Goal: Task Accomplishment & Management: Manage account settings

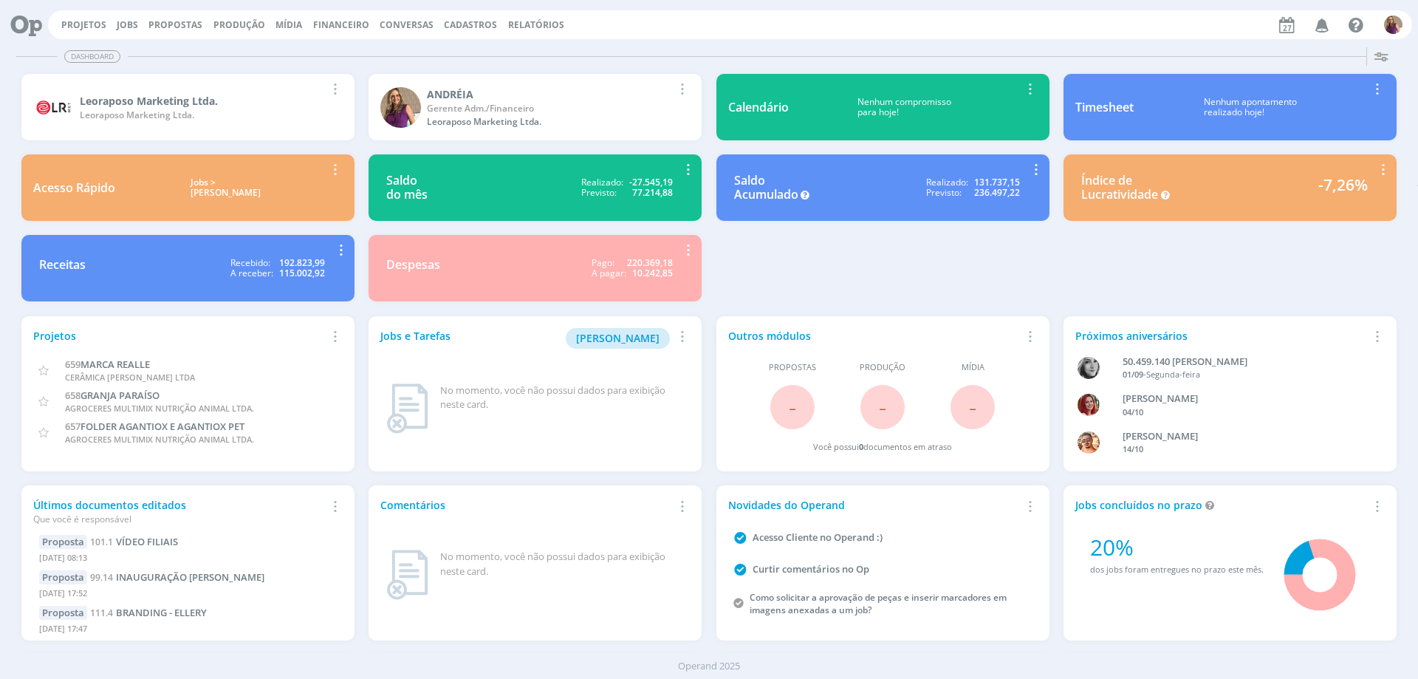
click at [332, 24] on span "Financeiro" at bounding box center [341, 24] width 56 height 13
click at [334, 46] on link "Lançamentos" at bounding box center [343, 49] width 124 height 23
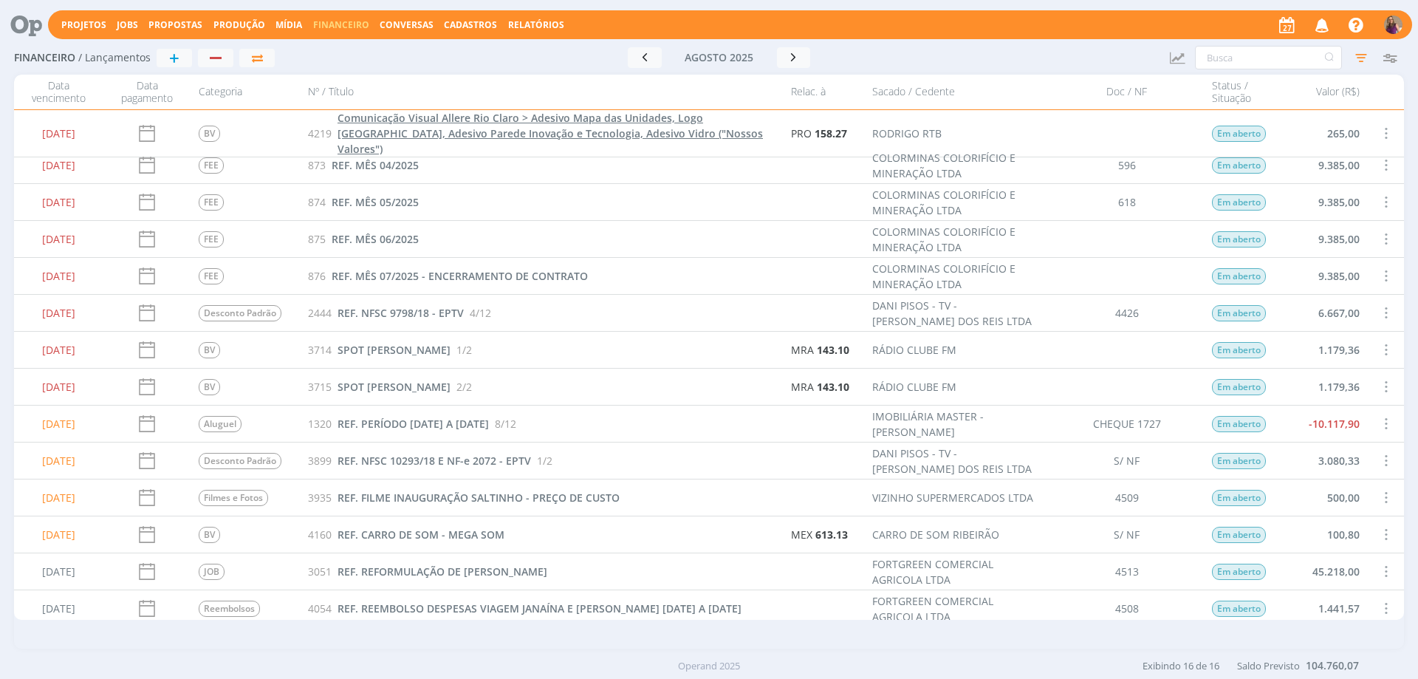
click at [456, 129] on span "Comunicação Visual Allere Rio Claro > Adesivo Mapa das Unidades, Logo [GEOGRAPH…" at bounding box center [551, 133] width 426 height 45
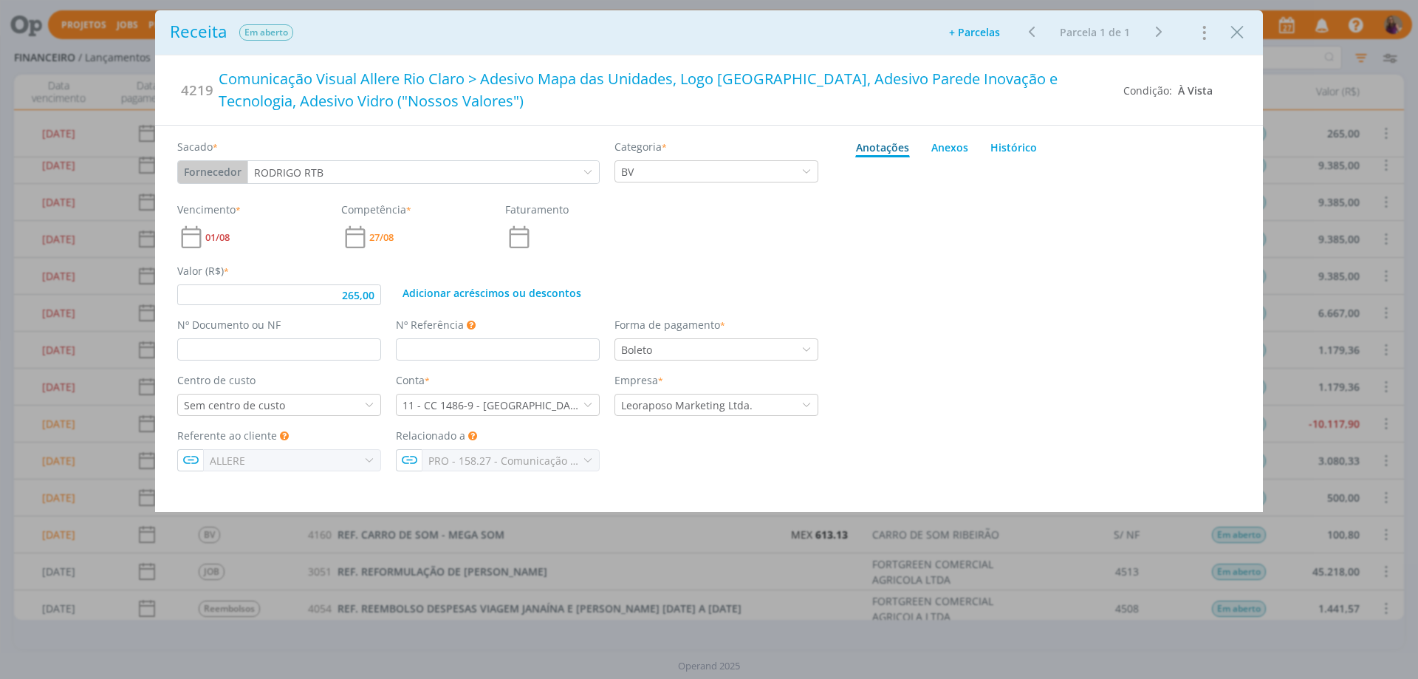
type input "265,00"
click at [924, 448] on p "dialog" at bounding box center [1051, 450] width 369 height 13
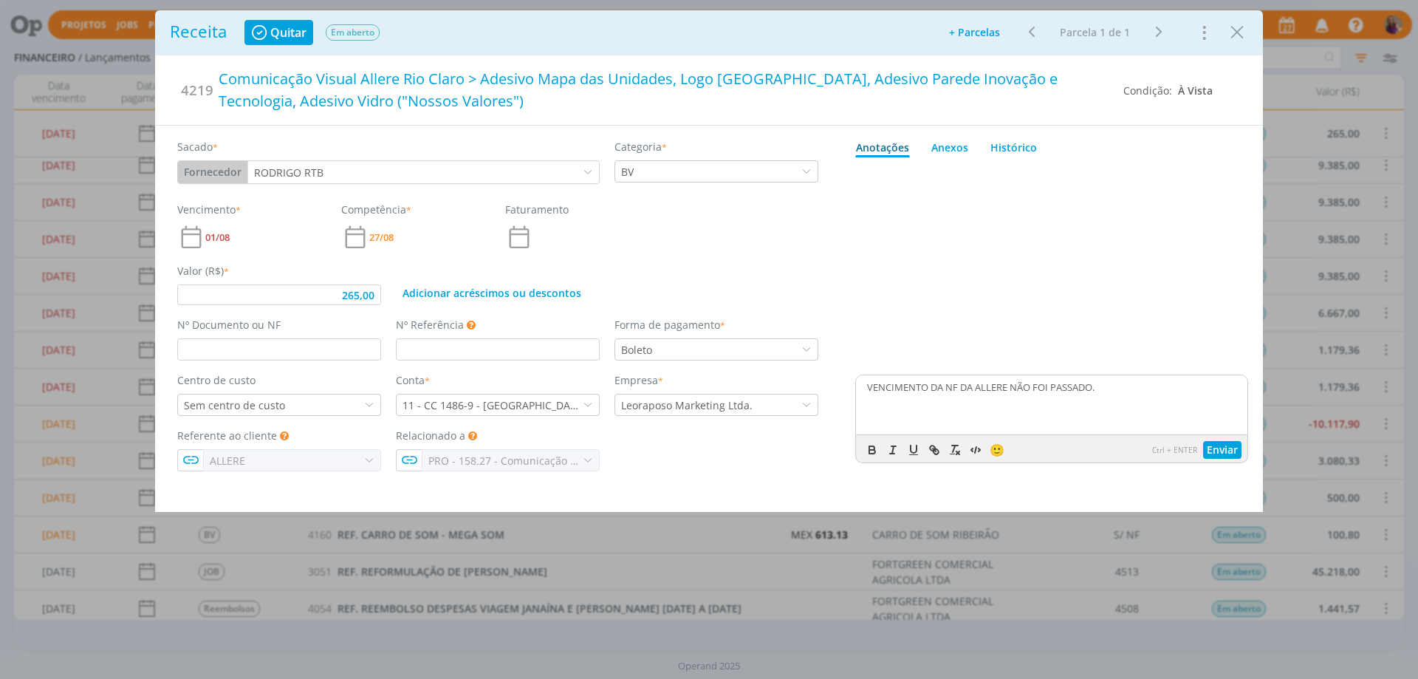
click at [872, 387] on p "VENCIMENTO DA NF DA ALLERE NÃO FOI PASSADO." at bounding box center [1051, 386] width 369 height 13
drag, startPoint x: 980, startPoint y: 397, endPoint x: 1144, endPoint y: 403, distance: 163.4
click at [1144, 403] on p "TRABALHO REALIZADO PARA A ALEERE E O FORNECEDOR NÃO ACERTOU COM O CLIENTE O VEN…" at bounding box center [1051, 393] width 369 height 27
click at [1215, 454] on button "Enviar" at bounding box center [1222, 450] width 38 height 18
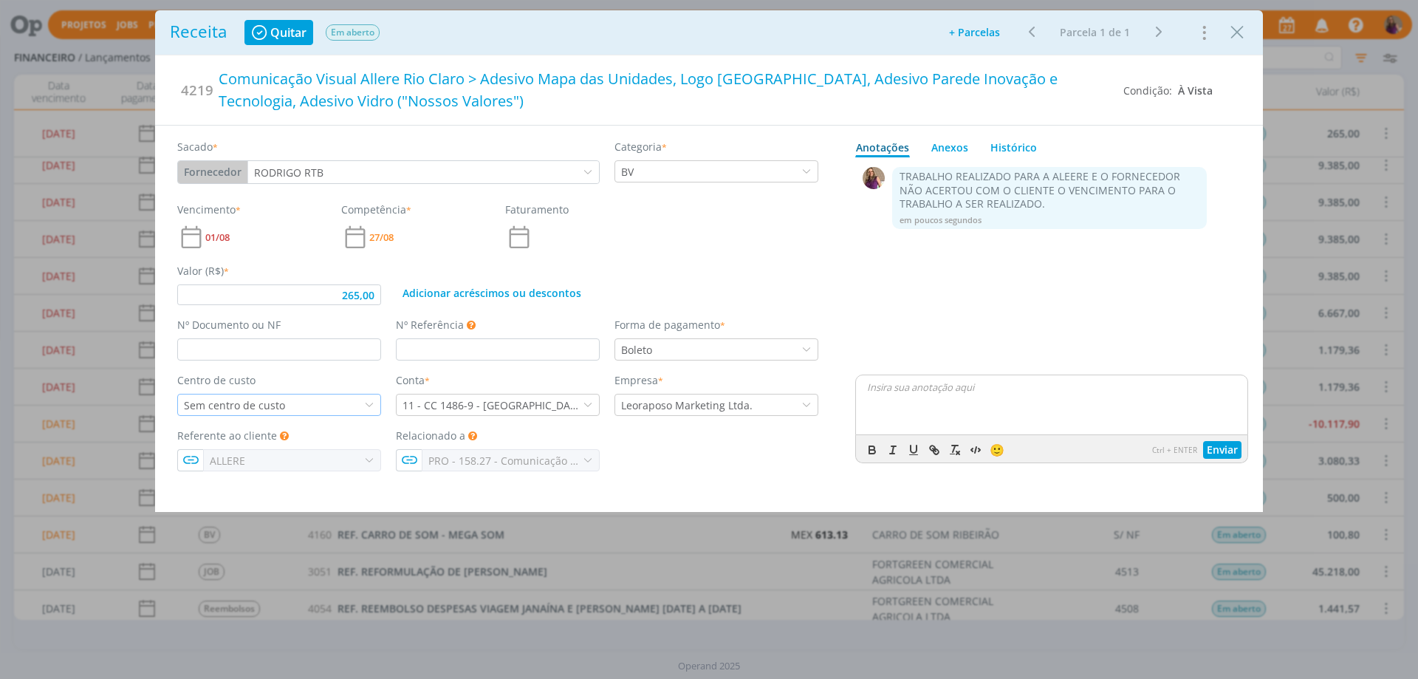
click at [270, 400] on div "Sem centro de custo" at bounding box center [236, 405] width 104 height 16
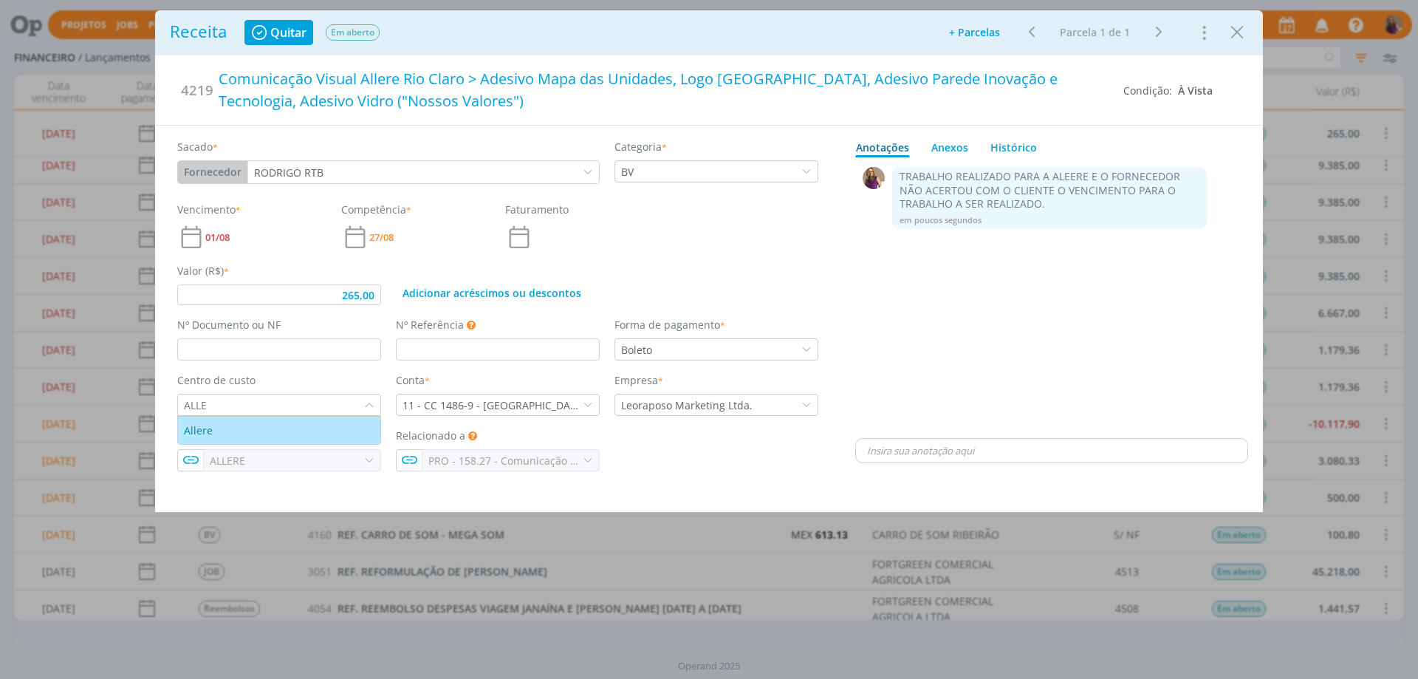
type input "ALLE"
click at [245, 431] on div "Allere" at bounding box center [279, 431] width 191 height 16
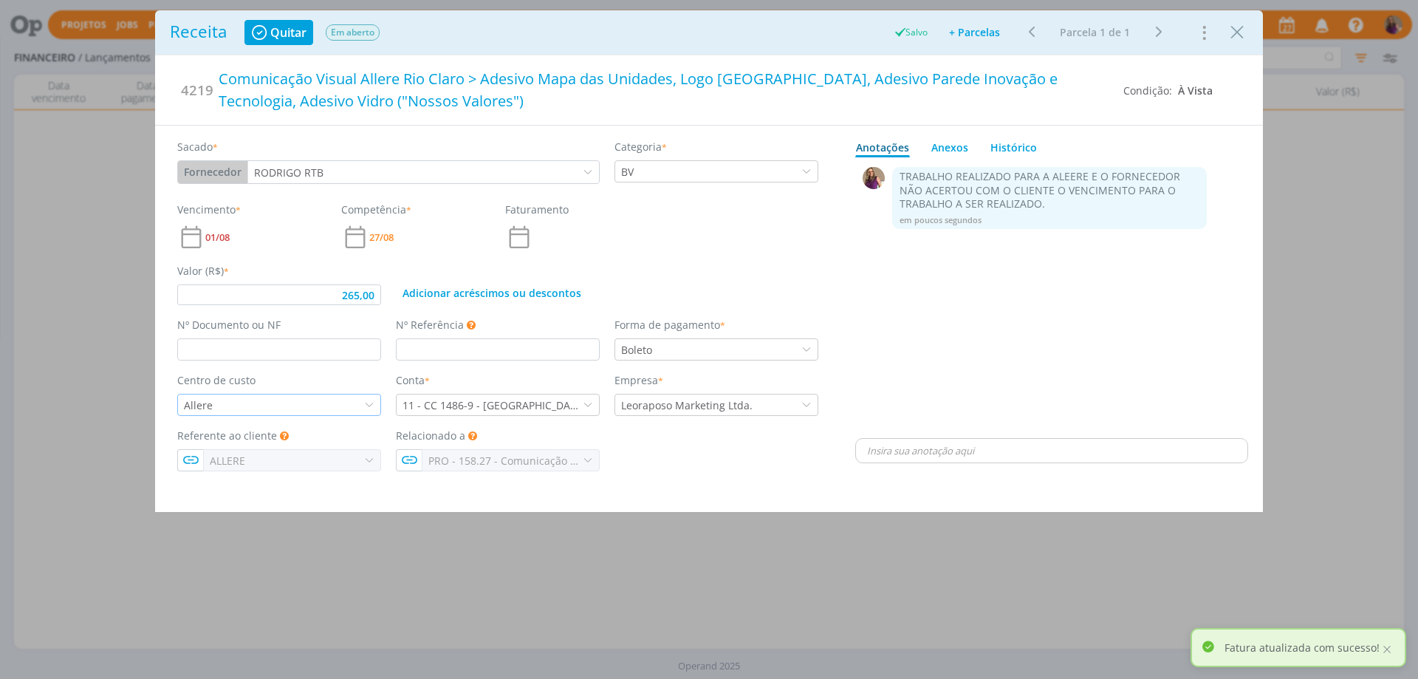
type input "265,00"
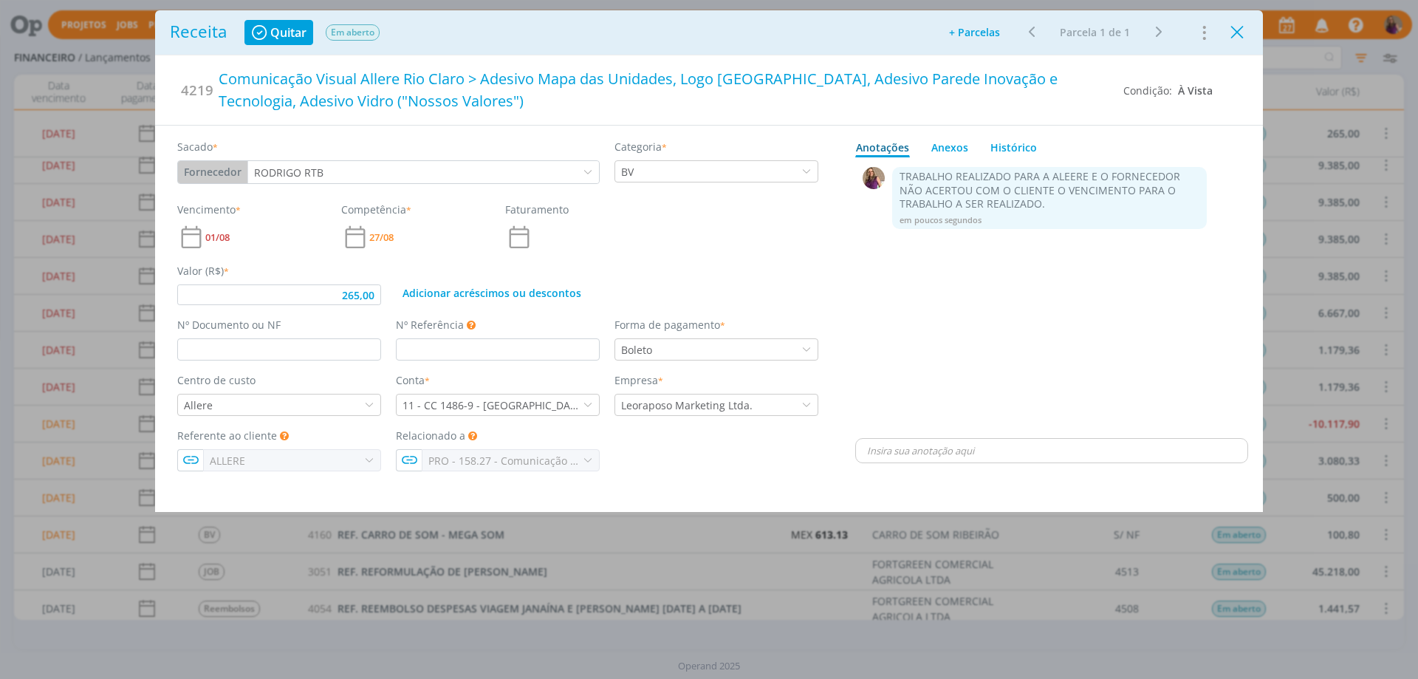
click at [1240, 37] on icon "Close" at bounding box center [1237, 32] width 22 height 22
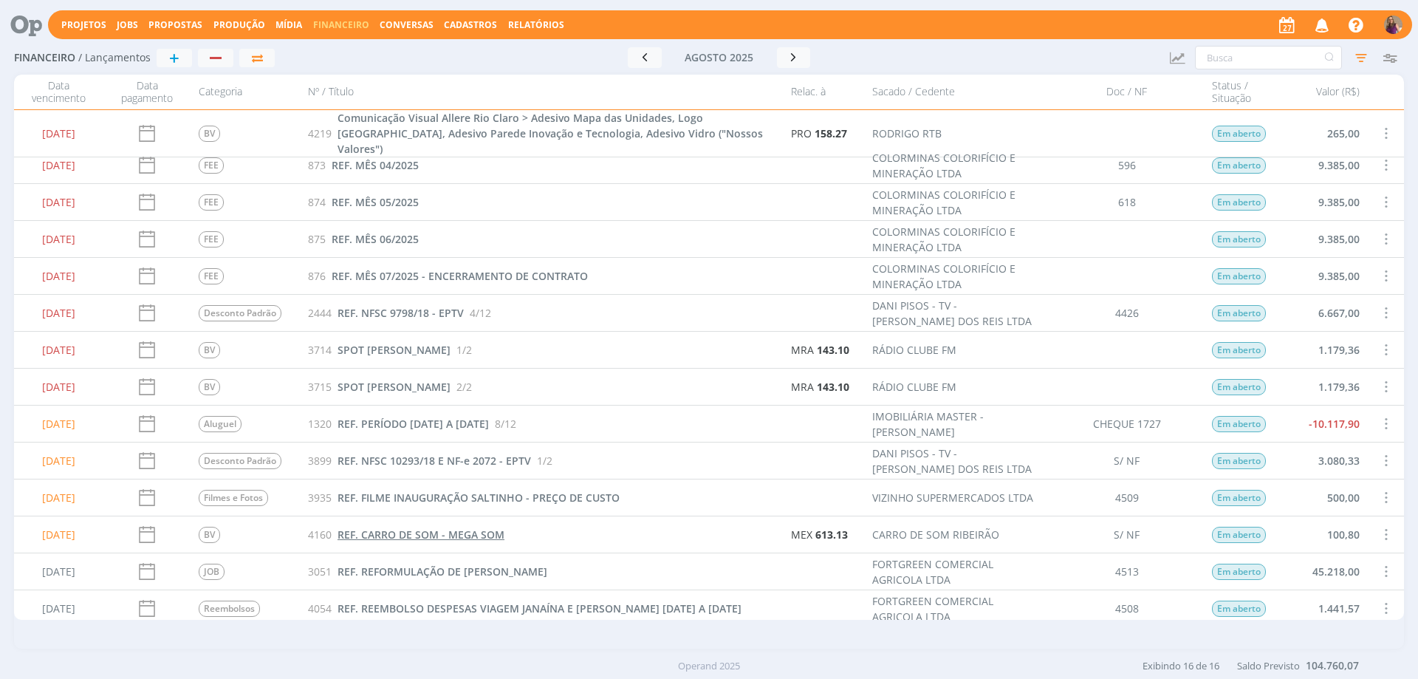
click at [445, 536] on span "REF. CARRO DE SOM - MEGA SOM" at bounding box center [421, 534] width 167 height 14
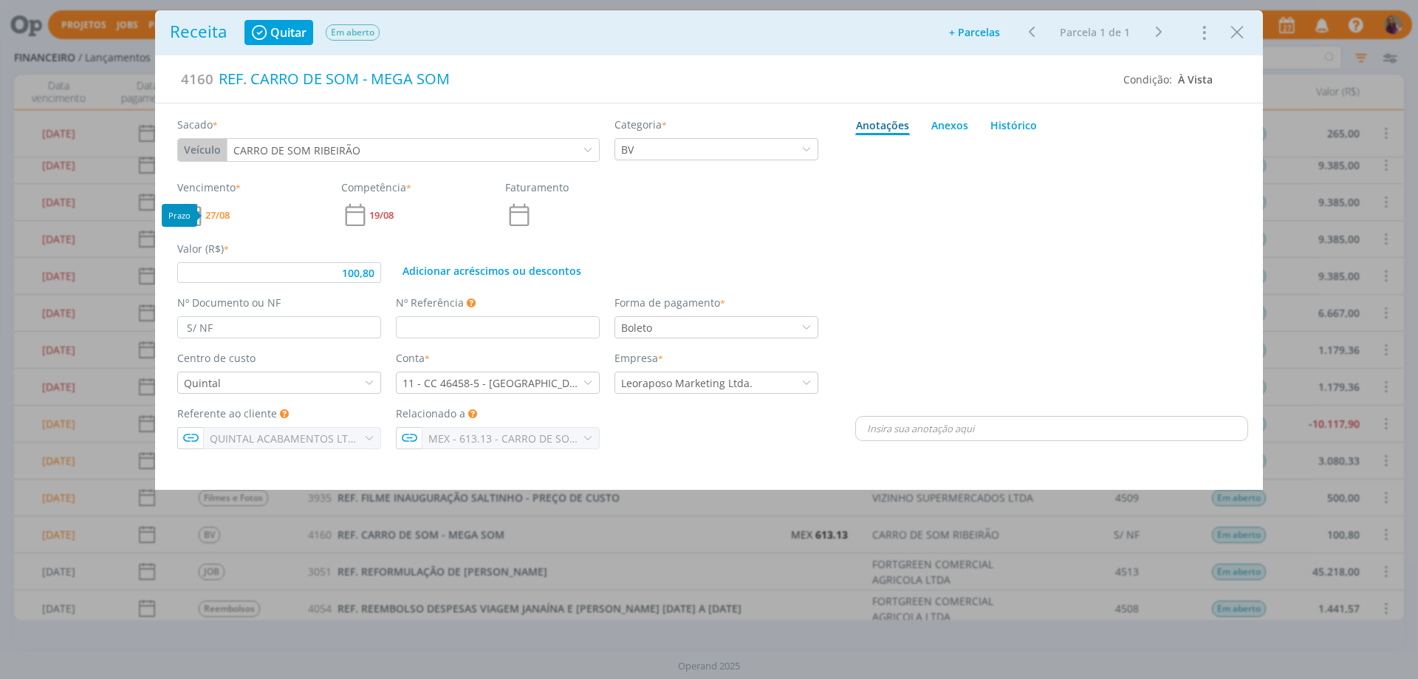
click at [225, 211] on span "27/08" at bounding box center [217, 216] width 24 height 10
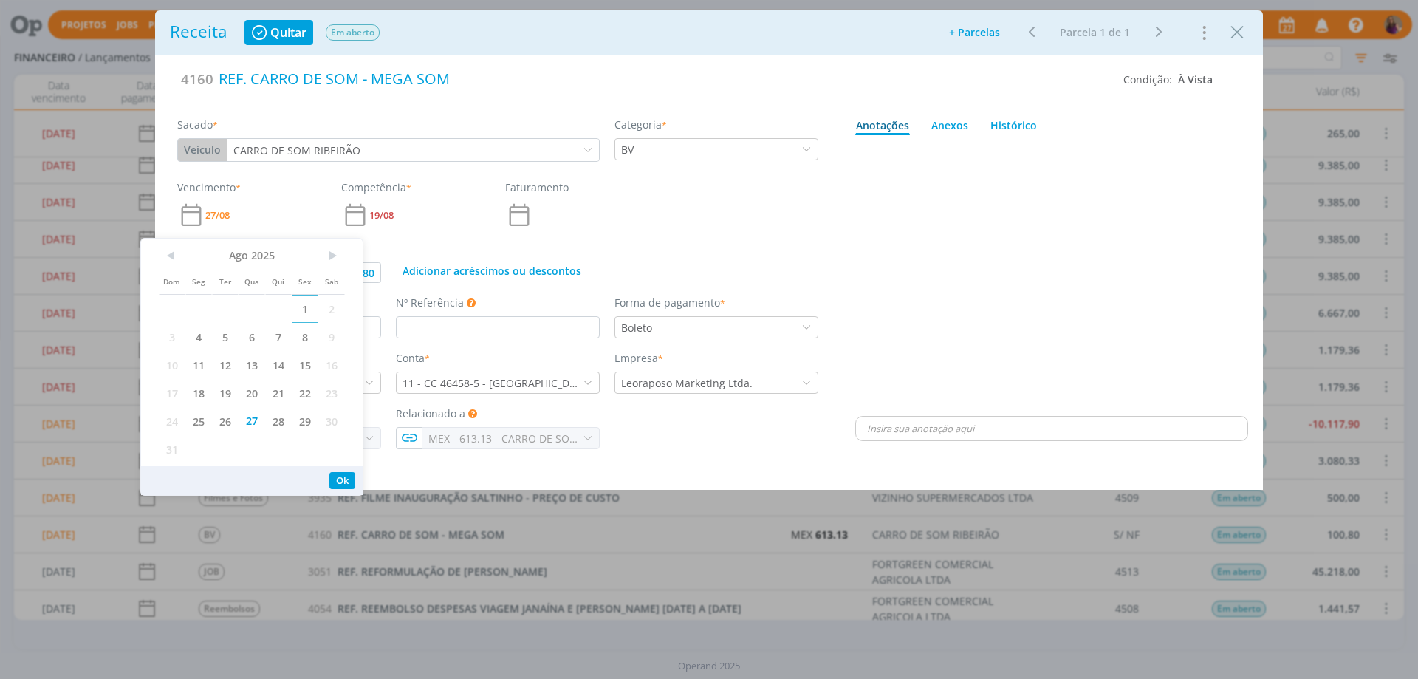
click at [305, 310] on span "1" at bounding box center [305, 309] width 27 height 28
click at [344, 479] on button "Ok" at bounding box center [342, 480] width 26 height 17
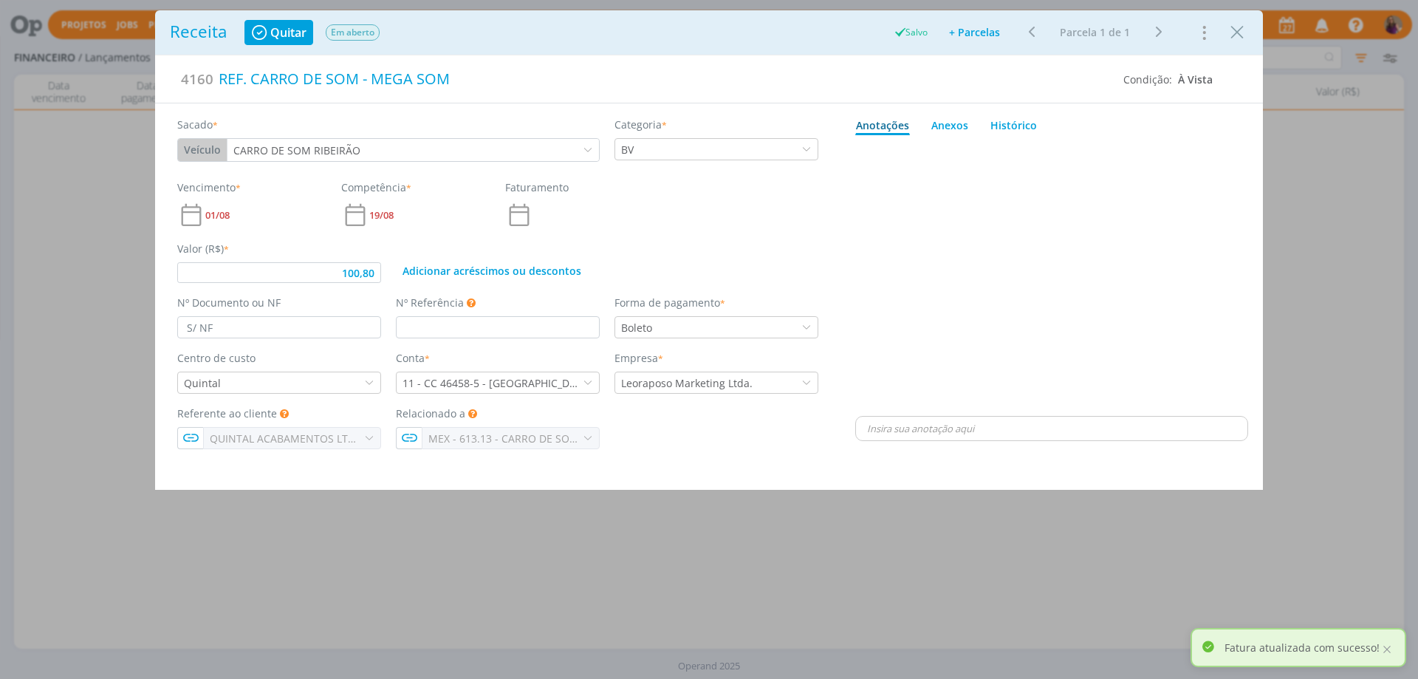
type input "100,80"
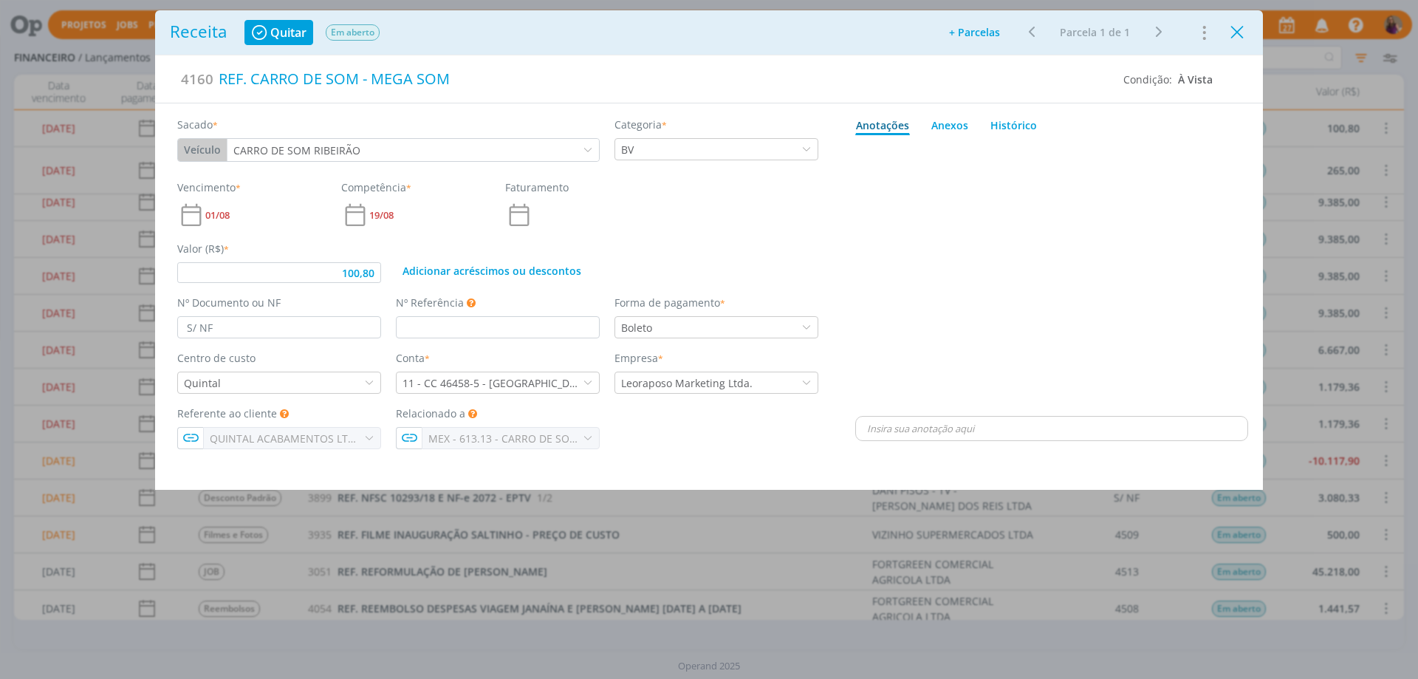
click at [1236, 33] on icon "Close" at bounding box center [1237, 32] width 22 height 22
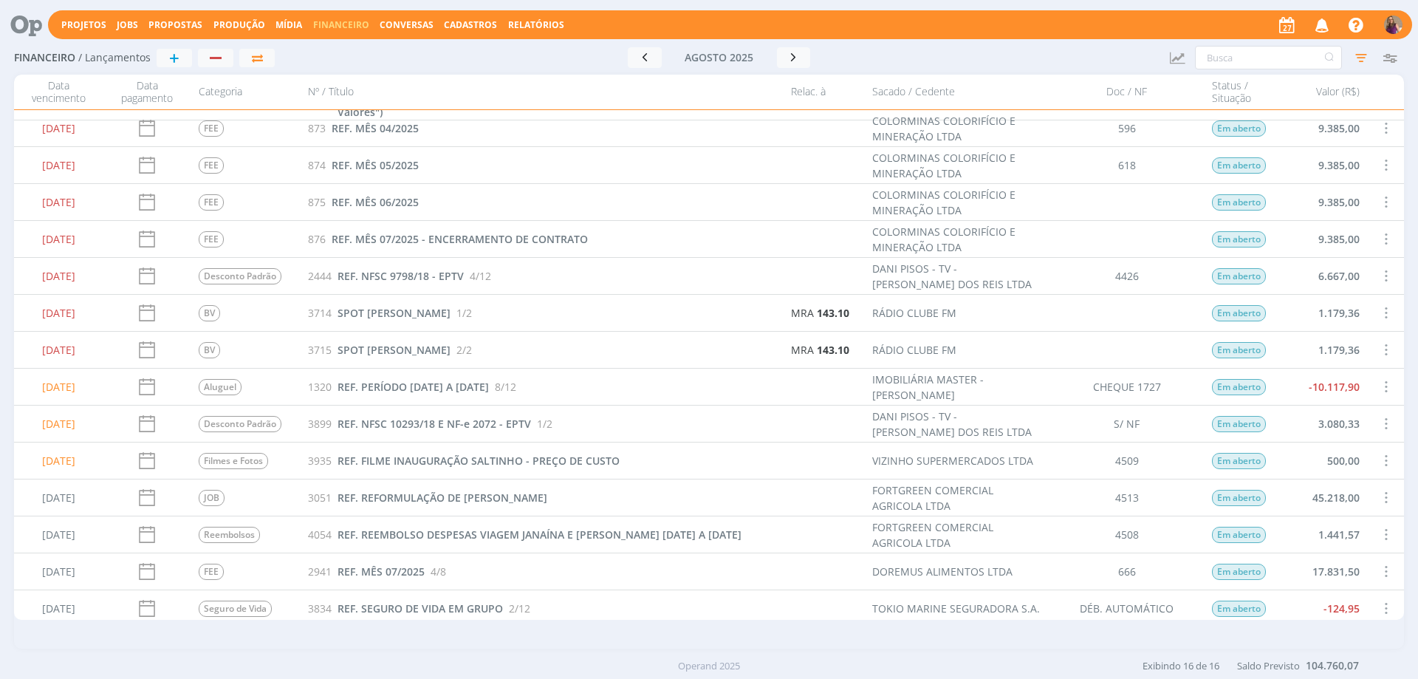
scroll to position [118, 0]
